Goal: Information Seeking & Learning: Check status

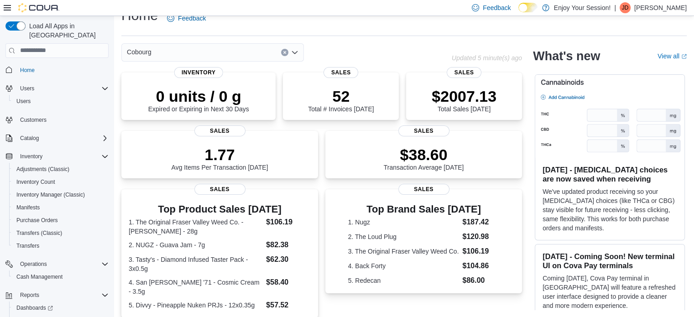
scroll to position [213, 0]
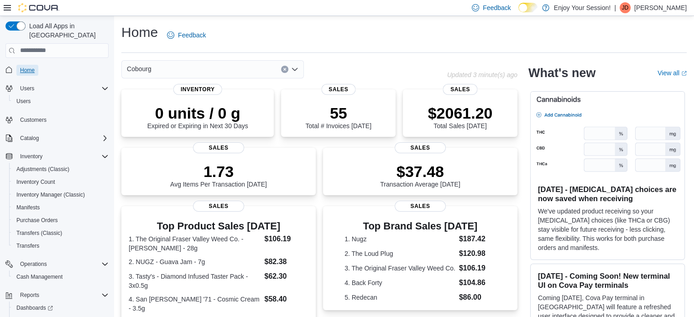
click at [27, 65] on span "Home" at bounding box center [27, 70] width 15 height 11
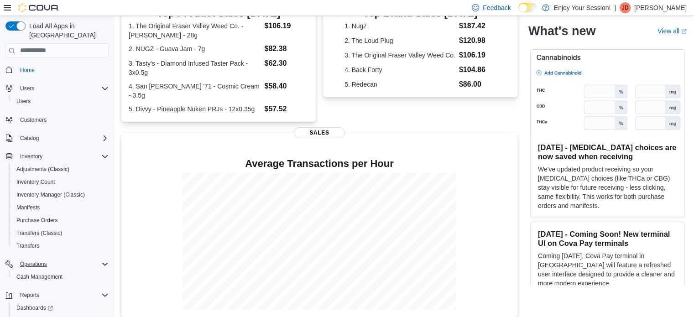
scroll to position [27, 0]
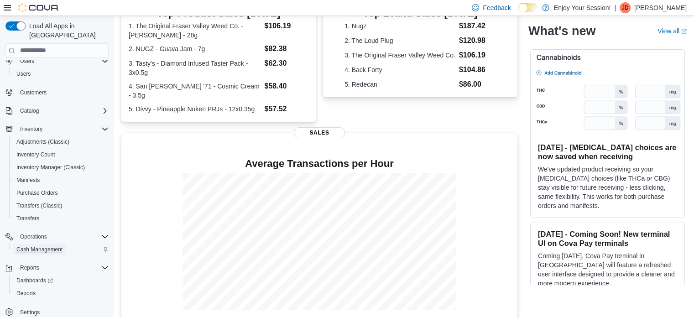
click at [43, 244] on span "Cash Management" at bounding box center [39, 249] width 46 height 11
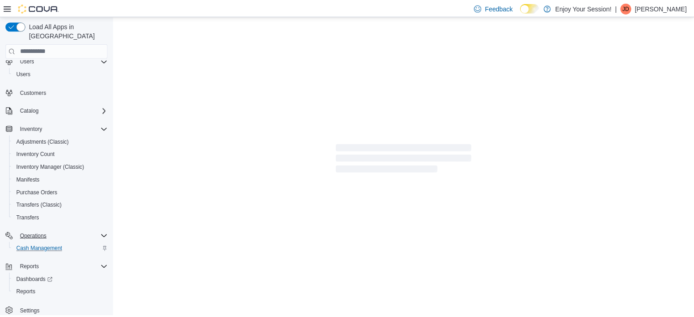
scroll to position [20, 0]
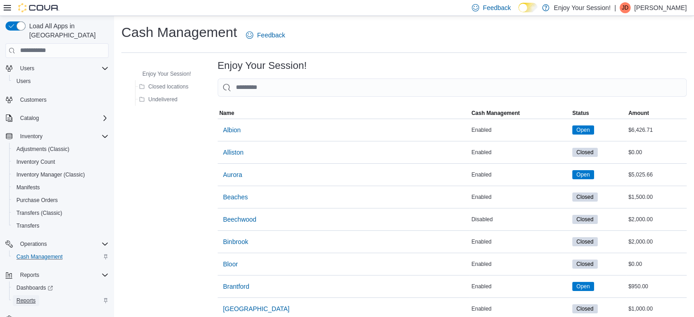
click at [35, 297] on span "Reports" at bounding box center [25, 300] width 19 height 7
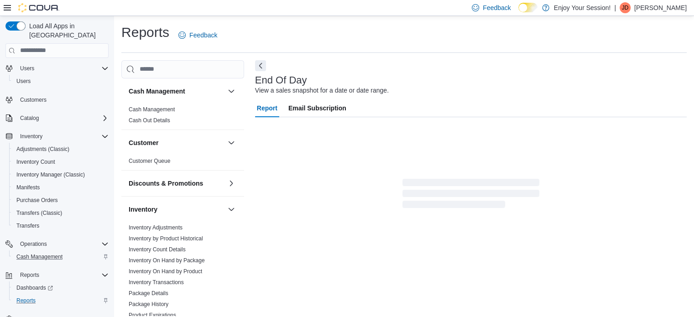
scroll to position [6, 0]
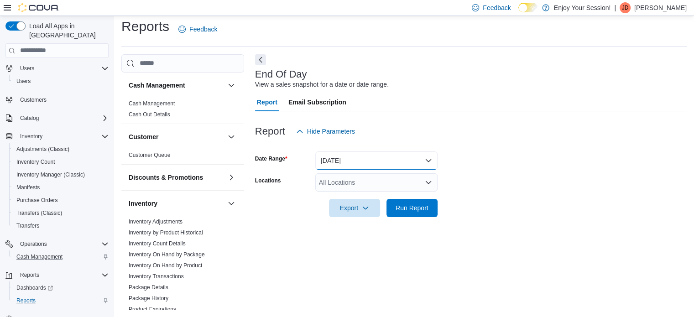
click at [378, 161] on button "[DATE]" at bounding box center [376, 160] width 122 height 18
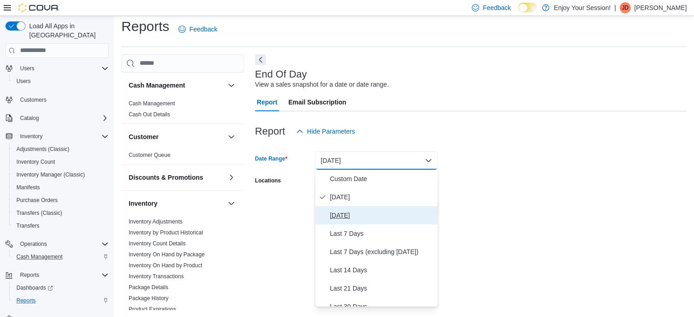
click at [354, 210] on span "[DATE]" at bounding box center [382, 215] width 104 height 11
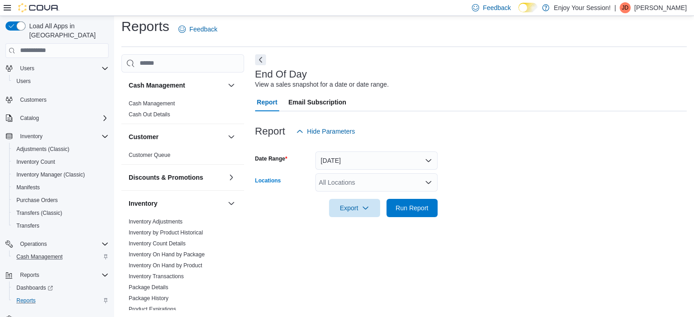
click at [402, 189] on div "All Locations" at bounding box center [376, 182] width 122 height 18
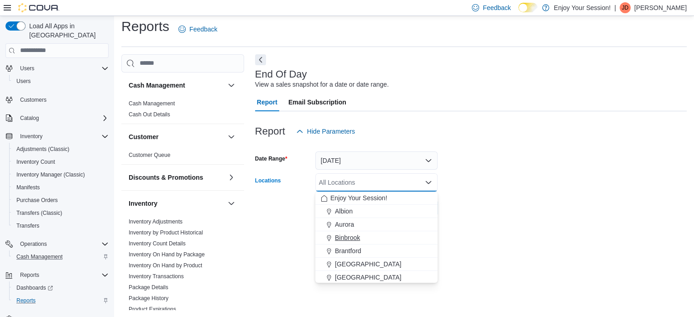
scroll to position [46, 0]
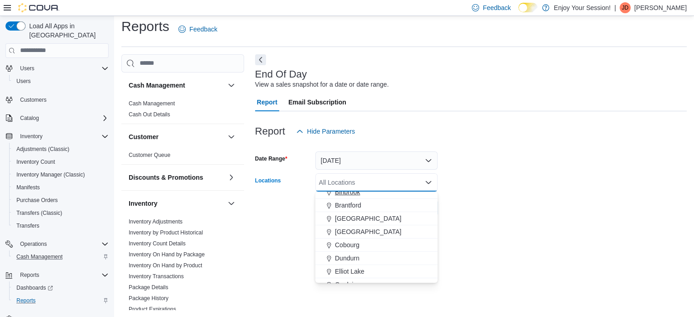
click at [345, 242] on span "Cobourg" at bounding box center [347, 244] width 25 height 9
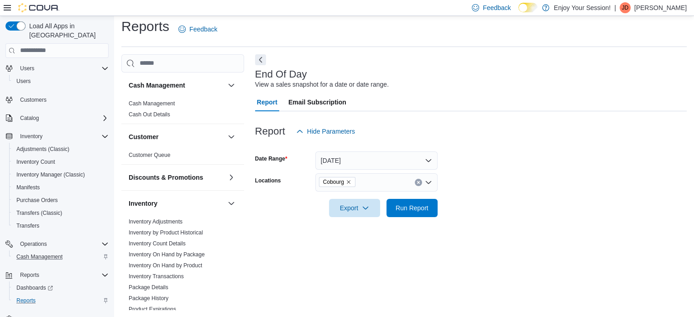
click at [481, 231] on div "End Of Day View a sales snapshot for a date or date range. Report Email Subscri…" at bounding box center [471, 182] width 432 height 256
click at [417, 208] on span "Run Report" at bounding box center [412, 207] width 33 height 9
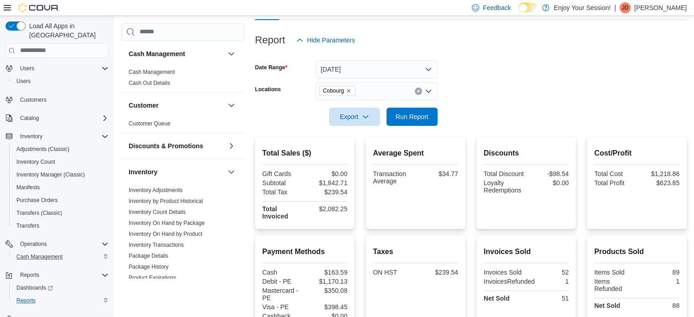
scroll to position [143, 0]
